Goal: Information Seeking & Learning: Learn about a topic

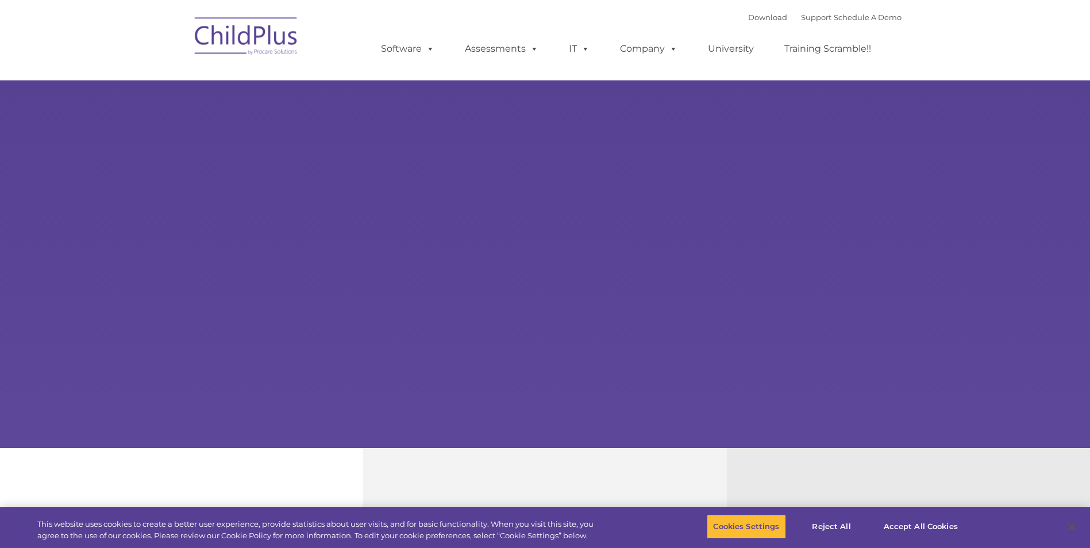
select select "MEDIUM"
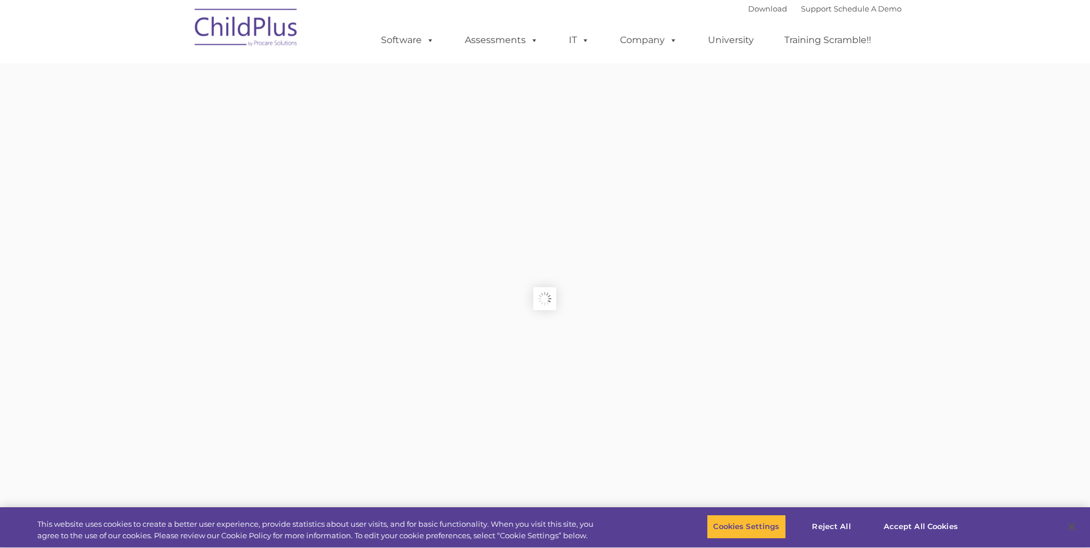
type input ""
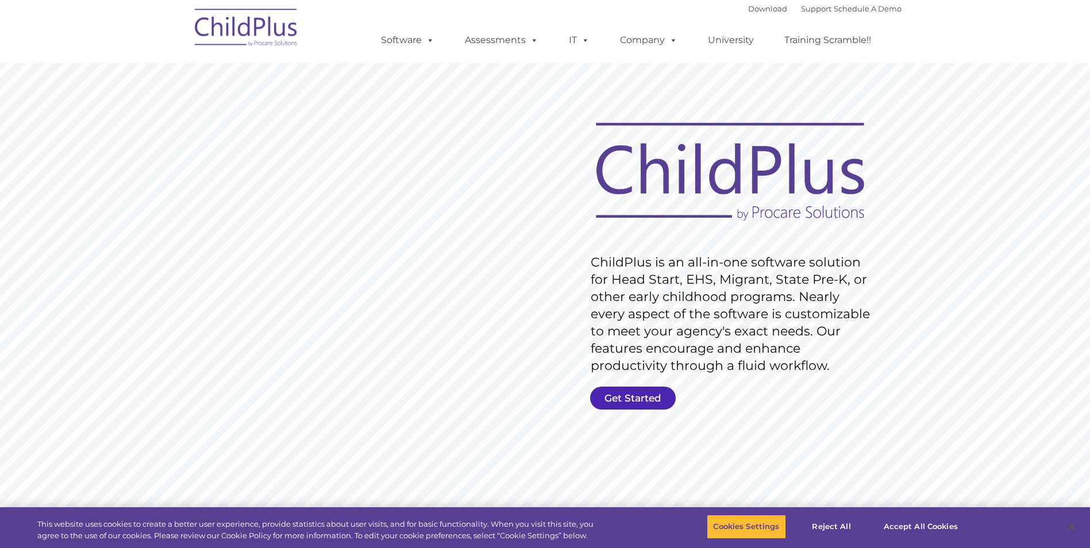
click at [629, 395] on link "Get Started" at bounding box center [633, 398] width 86 height 23
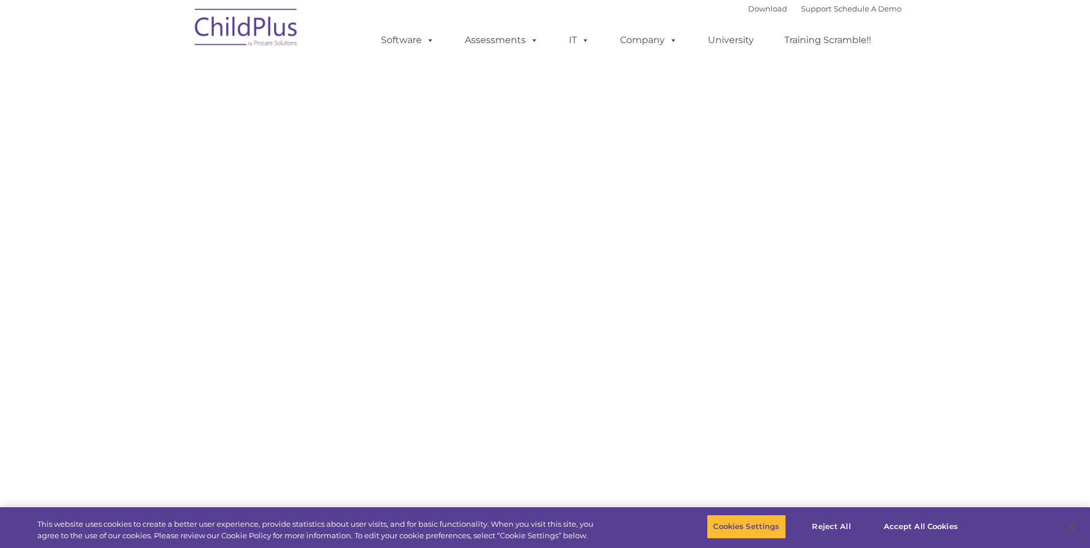
select select "MEDIUM"
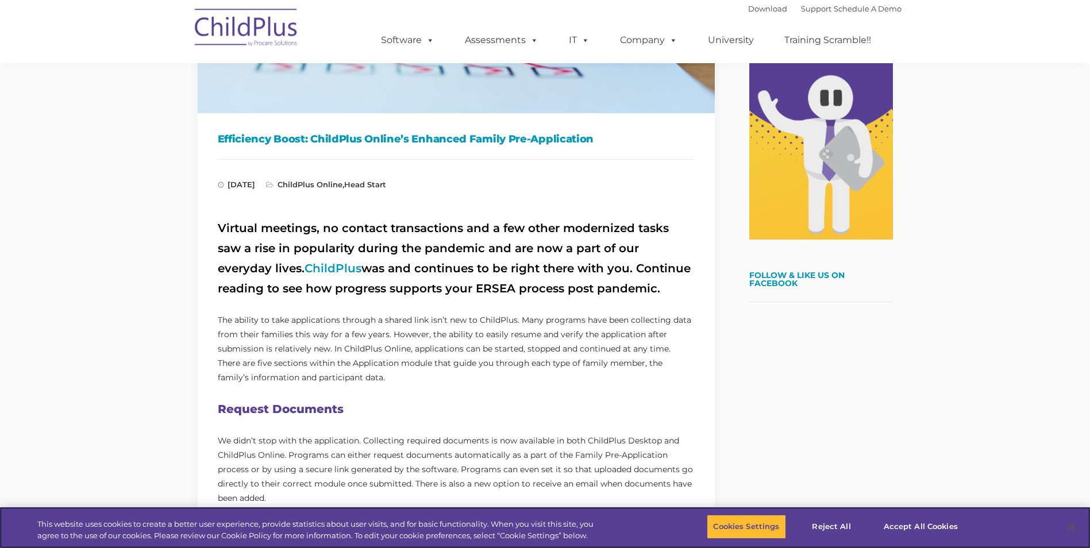
scroll to position [256, 0]
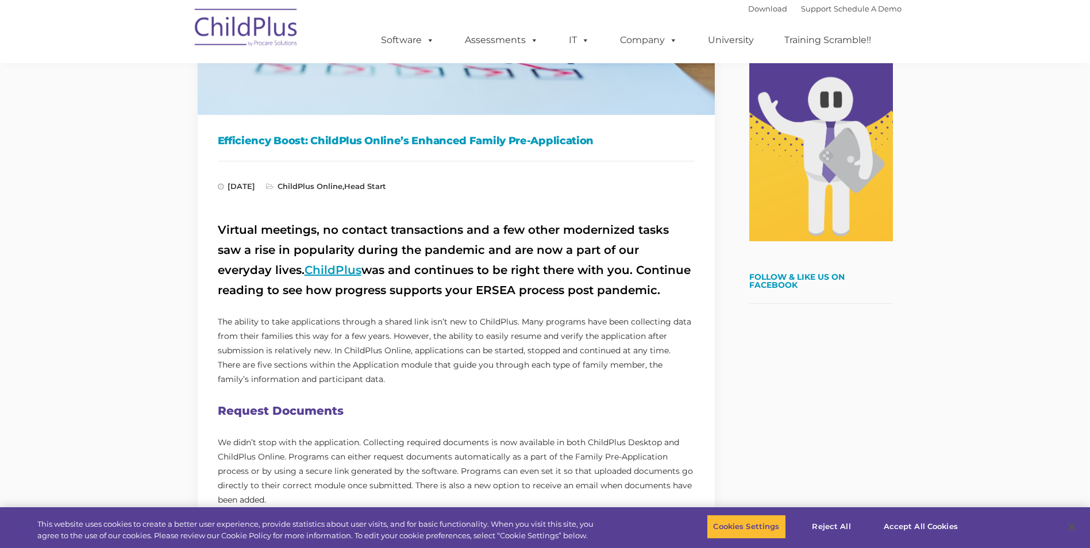
click at [304, 272] on link "ChildPlus" at bounding box center [332, 270] width 57 height 14
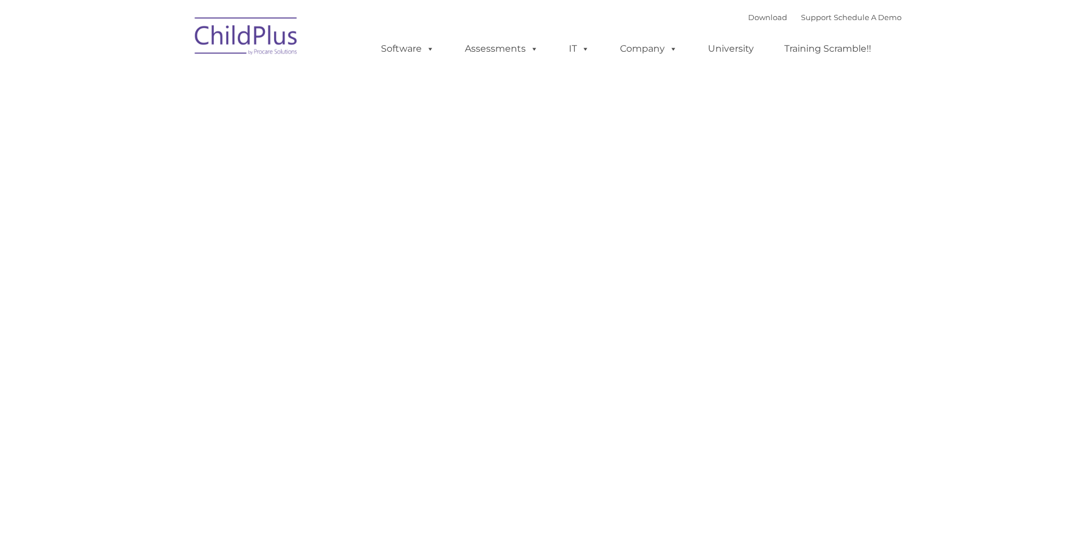
type input ""
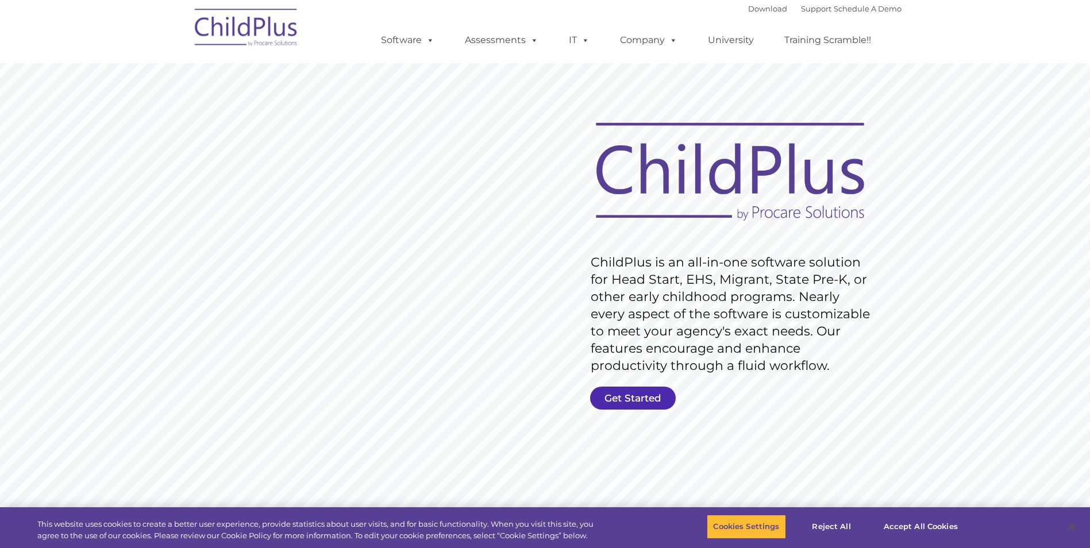
click at [605, 390] on link "Get Started" at bounding box center [633, 398] width 86 height 23
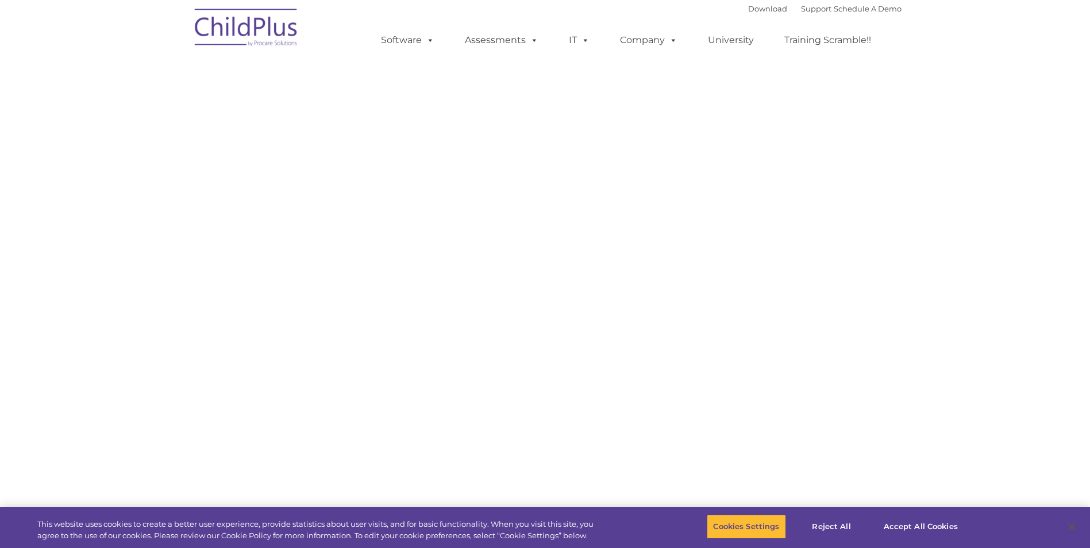
select select "MEDIUM"
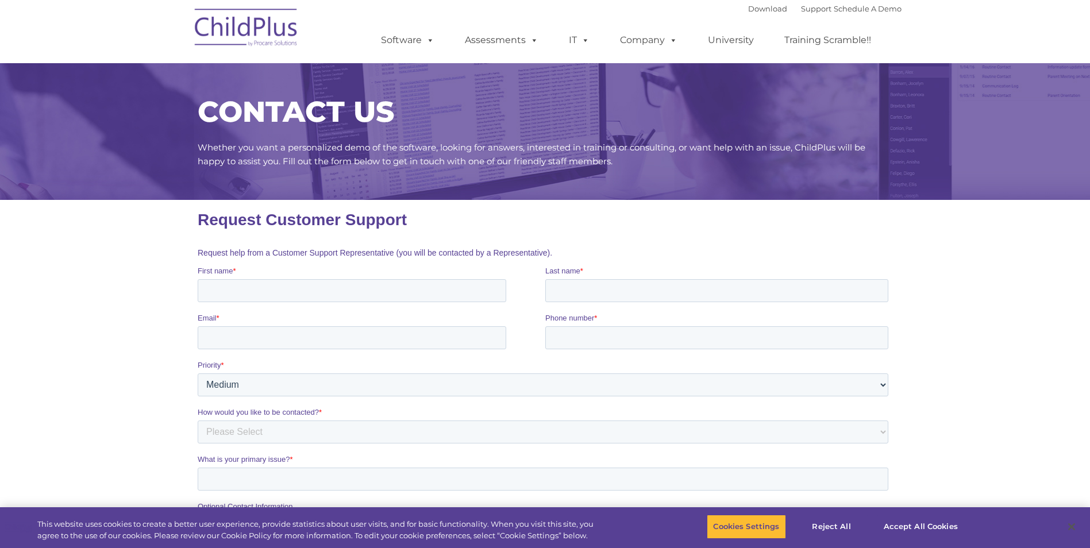
click at [277, 22] on img at bounding box center [246, 29] width 115 height 57
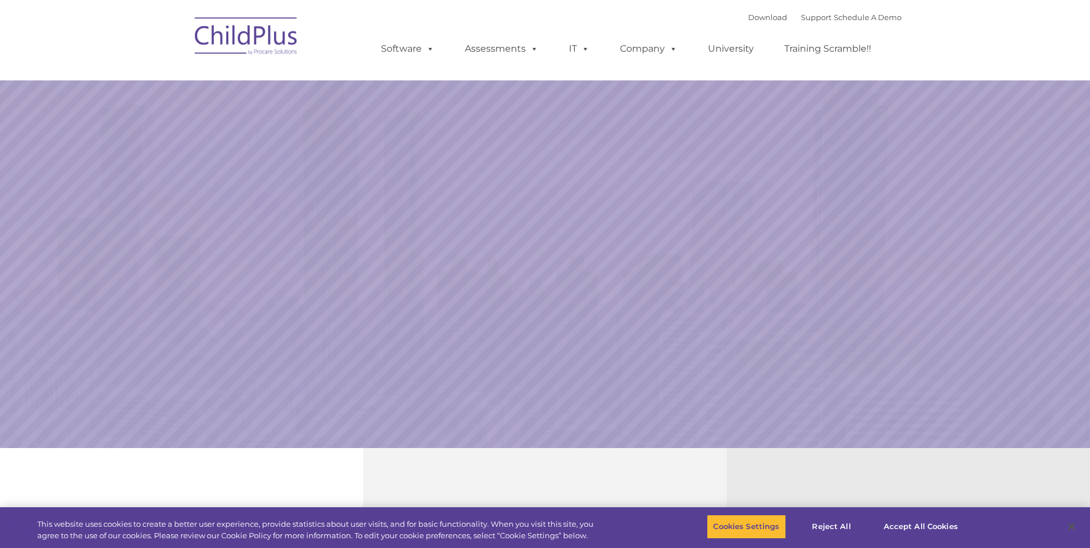
select select "MEDIUM"
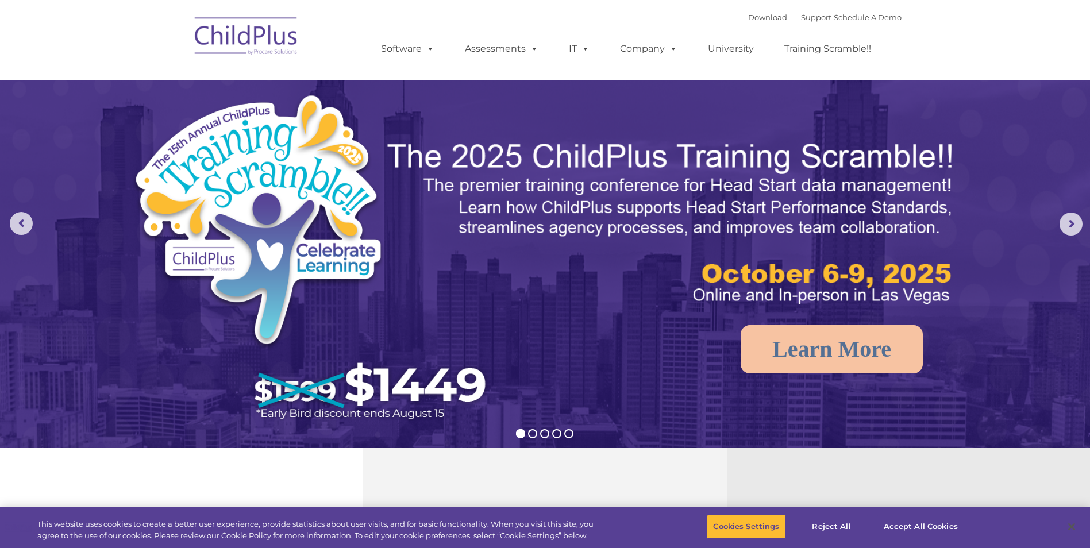
click at [269, 37] on img at bounding box center [246, 37] width 115 height 57
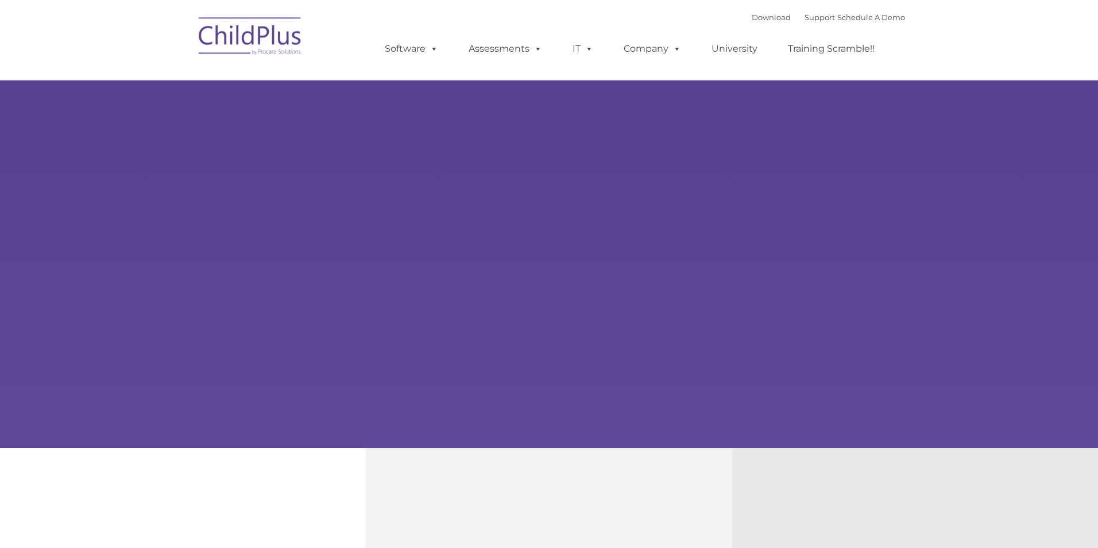
type input ""
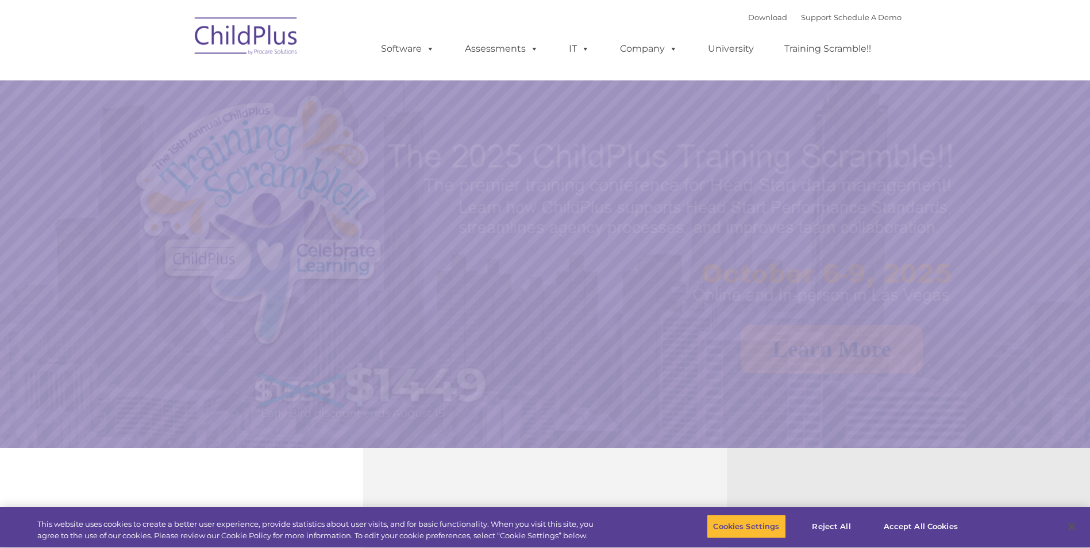
select select "MEDIUM"
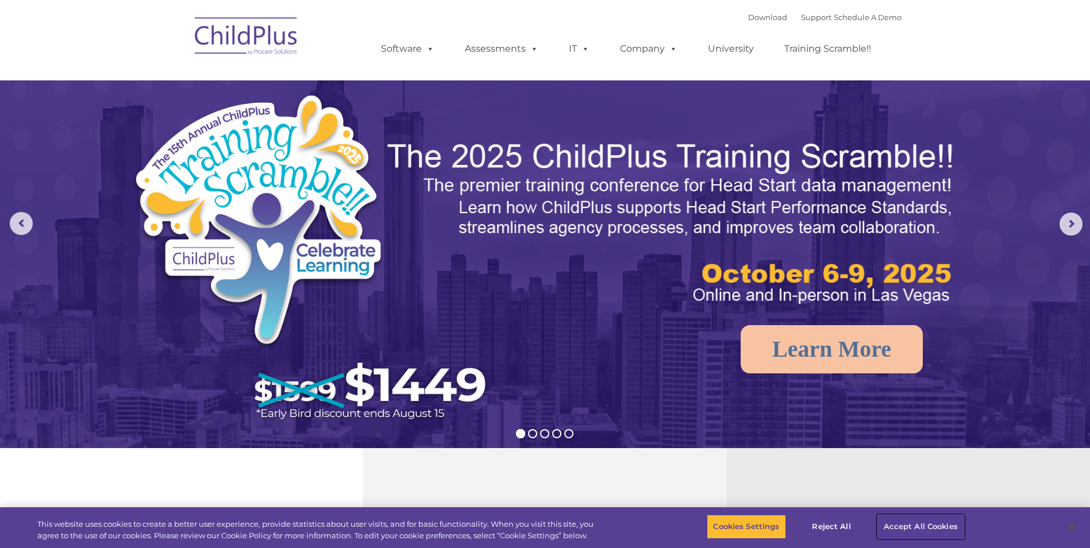
click at [893, 522] on button "Accept All Cookies" at bounding box center [920, 527] width 87 height 24
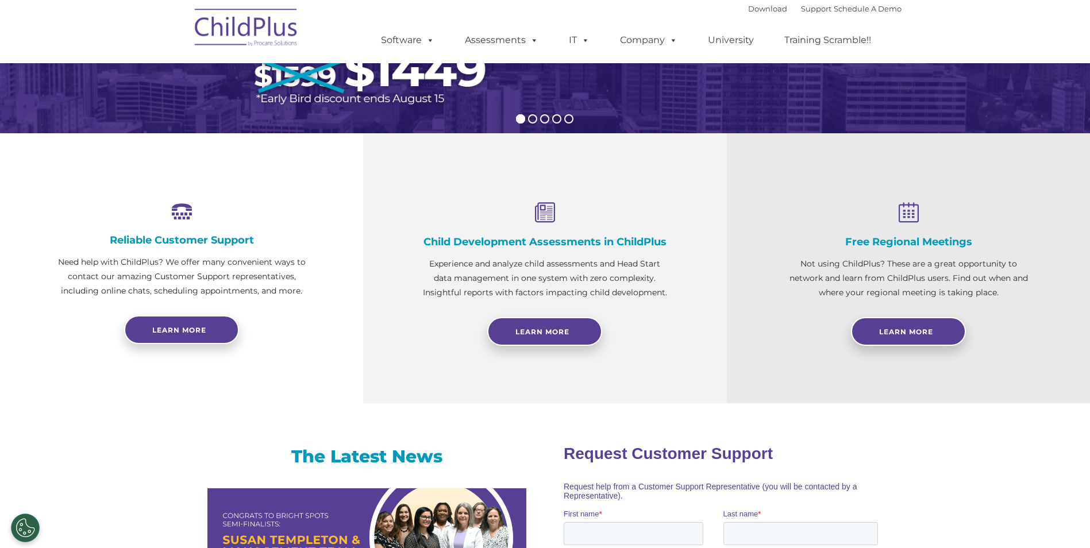
scroll to position [318, 0]
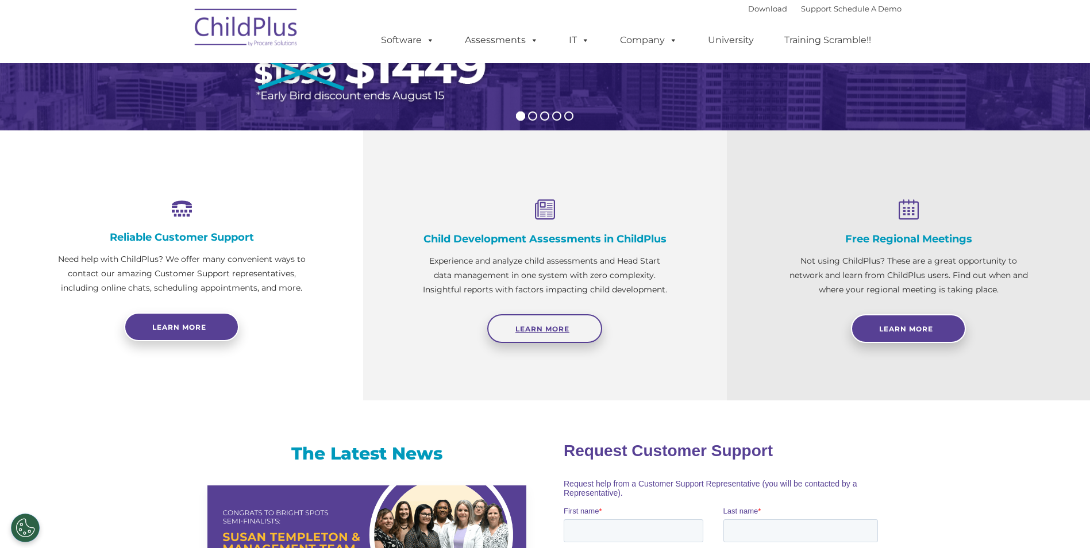
click at [577, 318] on link "Learn More" at bounding box center [544, 328] width 115 height 29
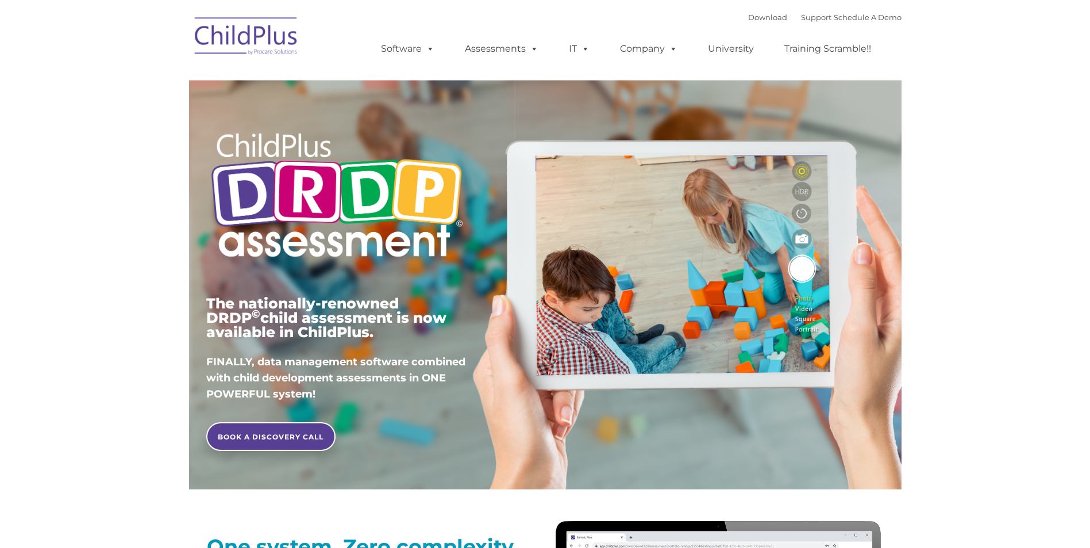
type input ""
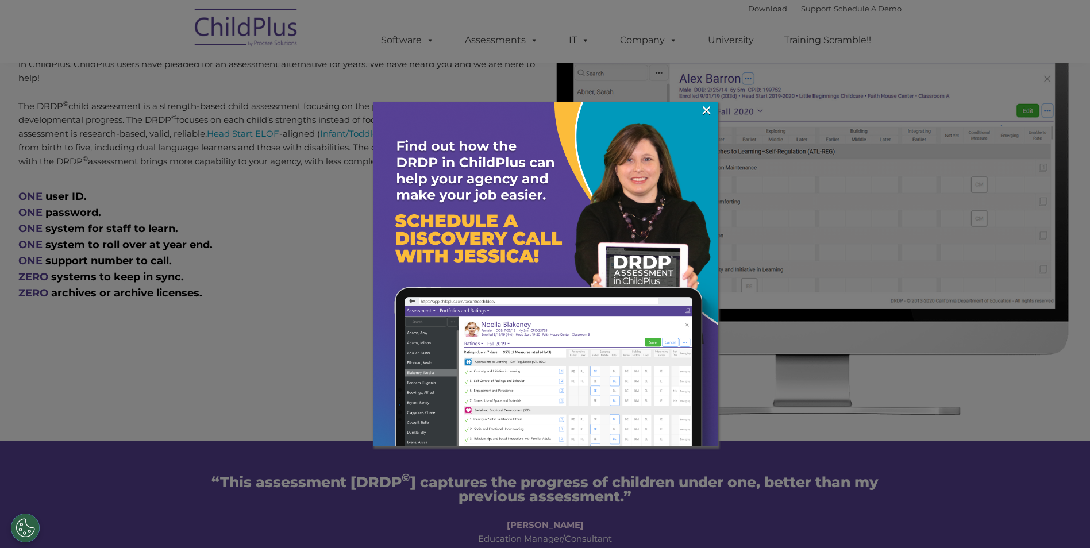
scroll to position [538, 0]
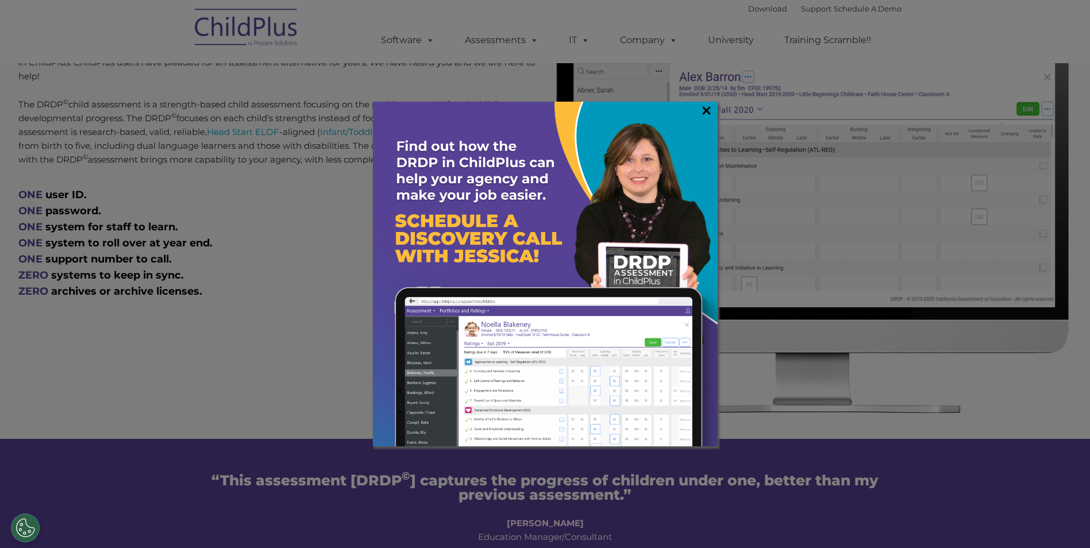
click at [704, 108] on link "×" at bounding box center [706, 110] width 13 height 11
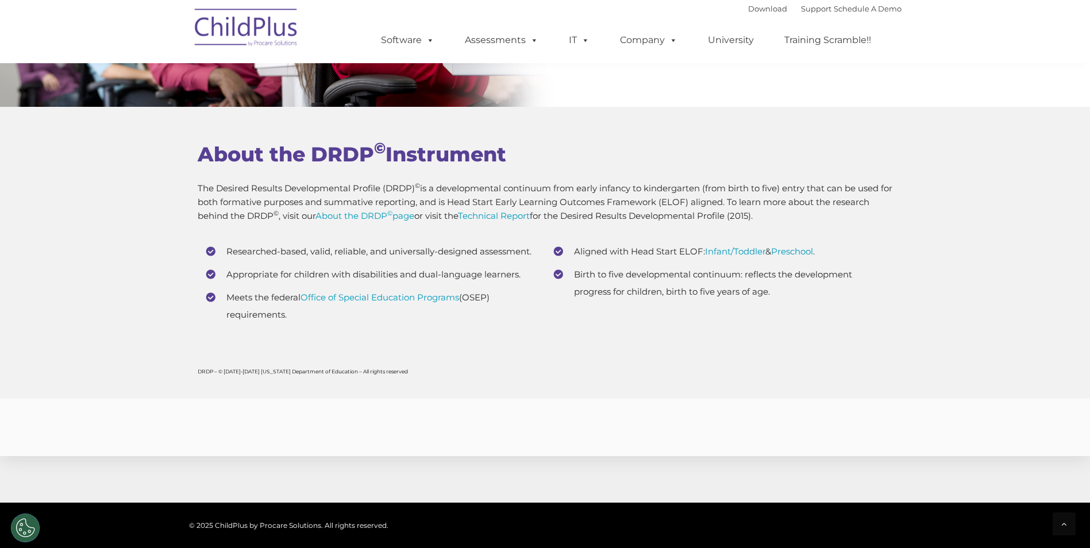
scroll to position [4333, 0]
